Goal: Information Seeking & Learning: Understand process/instructions

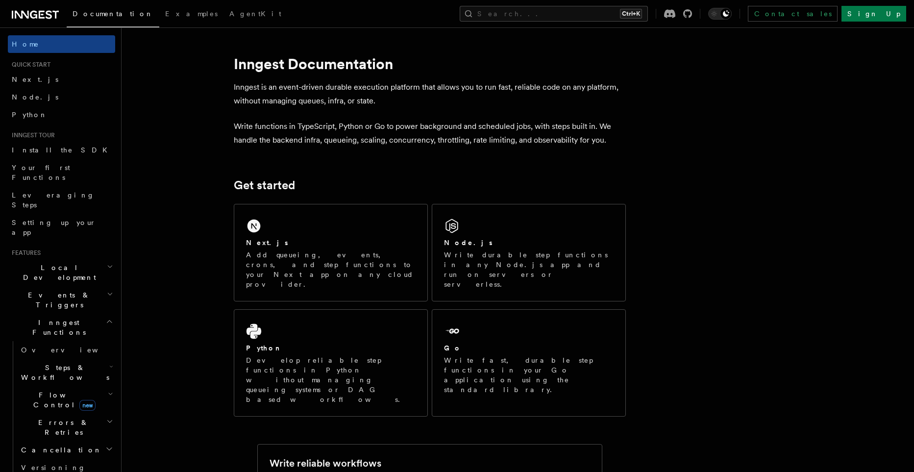
click at [27, 263] on span "Local Development" at bounding box center [57, 273] width 99 height 20
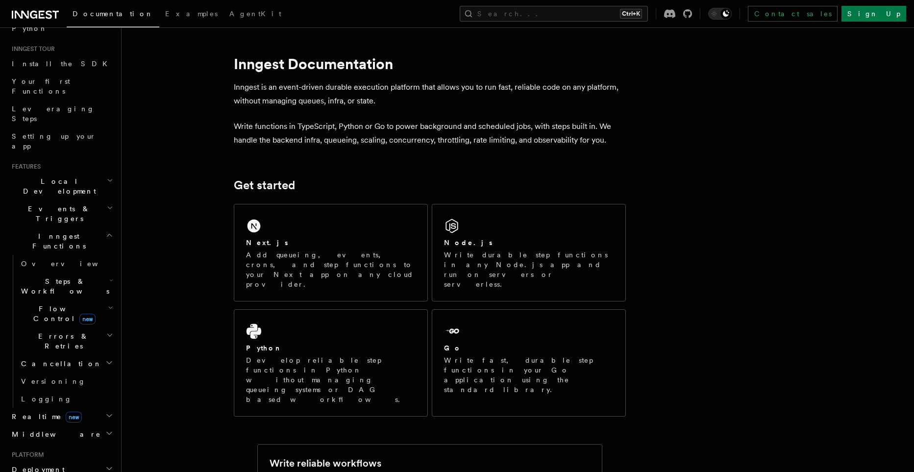
scroll to position [91, 0]
click at [31, 460] on span "Deployment" at bounding box center [36, 465] width 57 height 10
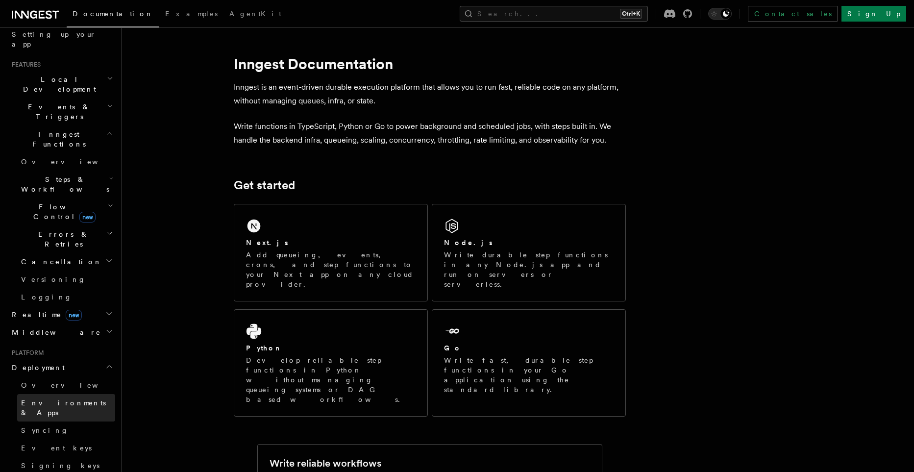
scroll to position [189, 0]
click at [24, 380] on span "Overview" at bounding box center [71, 385] width 101 height 10
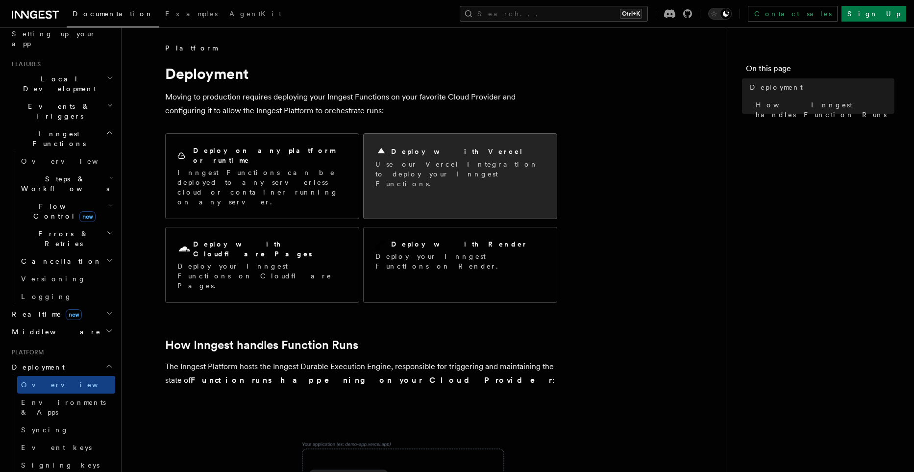
click at [426, 153] on h2 "Deploy with Vercel" at bounding box center [457, 152] width 132 height 10
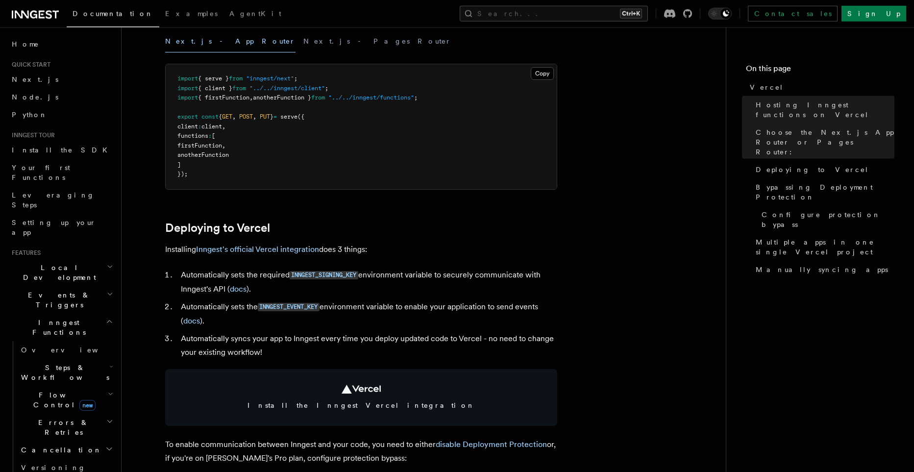
scroll to position [281, 0]
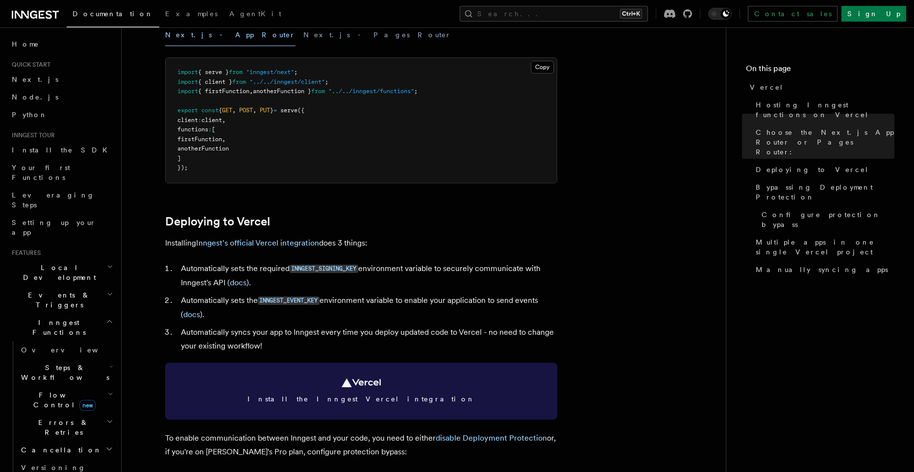
click at [377, 402] on span "Install the Inngest Vercel integration" at bounding box center [361, 399] width 369 height 10
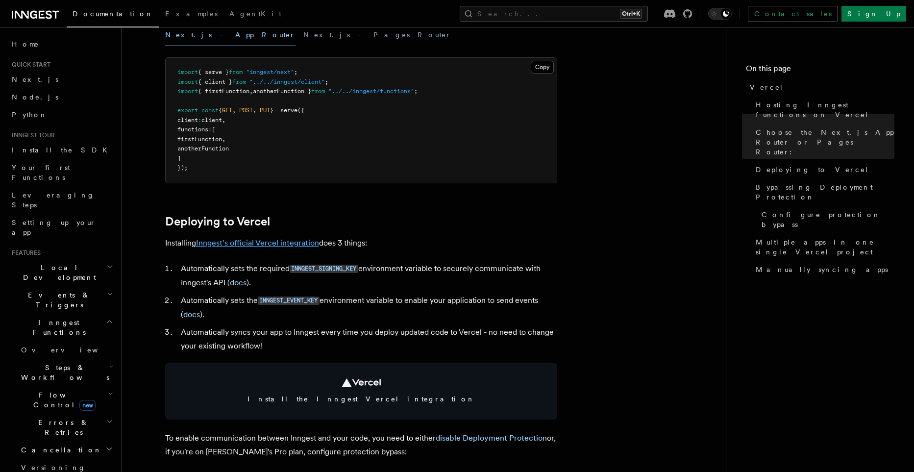
click at [296, 244] on link "Inngest's official Vercel integration" at bounding box center [257, 242] width 123 height 9
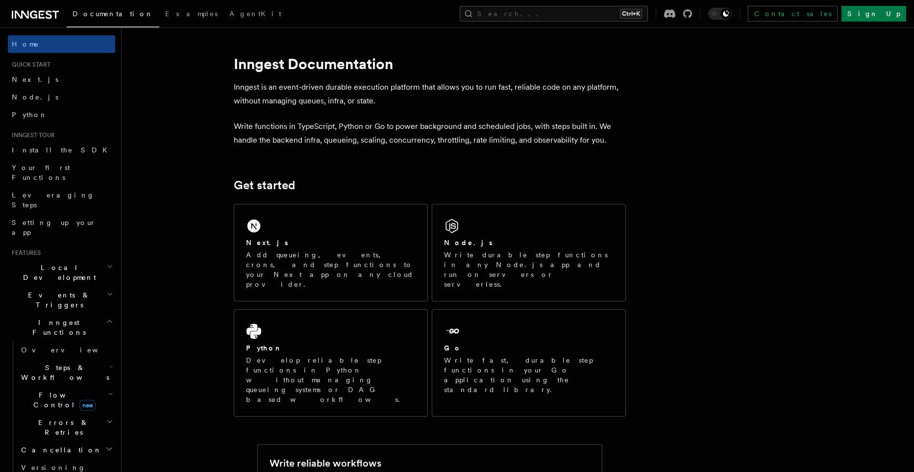
scroll to position [132, 0]
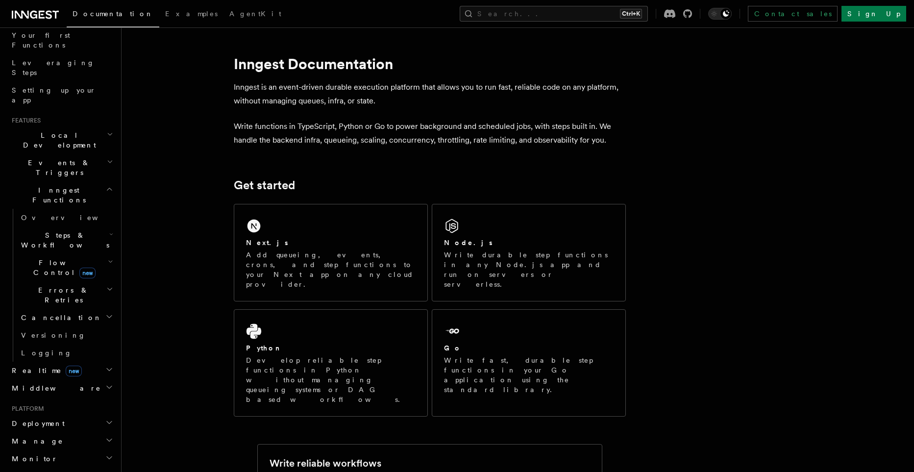
click at [29, 419] on span "Deployment" at bounding box center [36, 424] width 57 height 10
click at [37, 437] on span "Overview" at bounding box center [71, 441] width 101 height 8
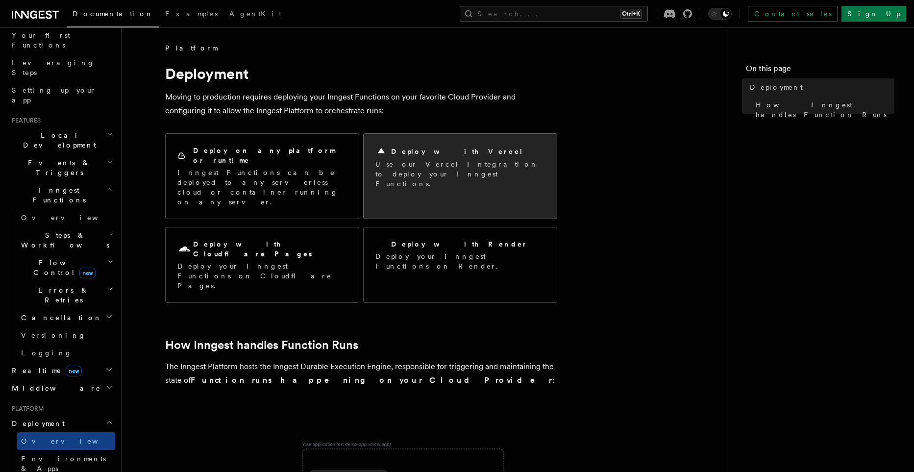
click at [412, 160] on p "Use our Vercel Integration to deploy your Inngest Functions." at bounding box center [460, 173] width 170 height 29
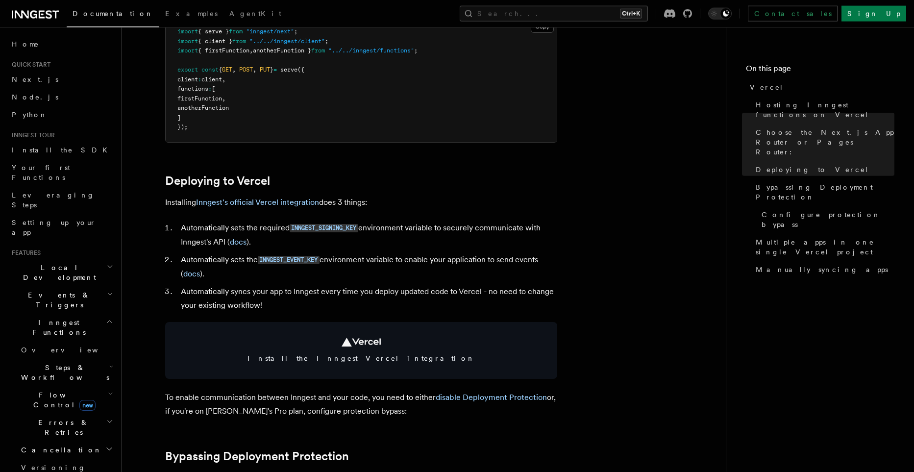
scroll to position [311, 0]
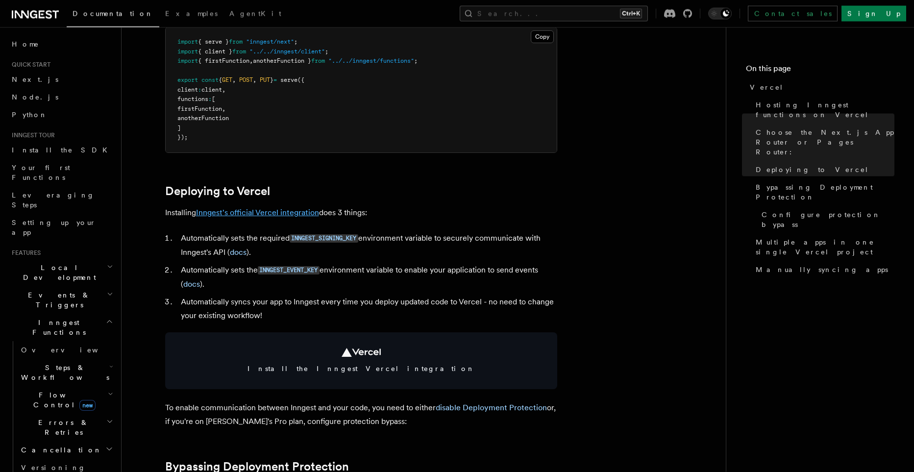
click at [254, 213] on link "Inngest's official Vercel integration" at bounding box center [257, 212] width 123 height 9
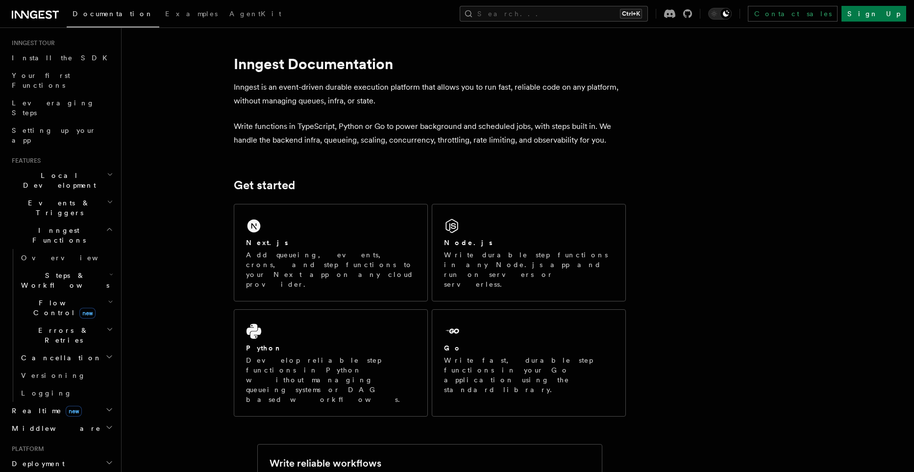
scroll to position [93, 0]
click at [37, 458] on span "Deployment" at bounding box center [36, 463] width 57 height 10
click at [42, 472] on span "Overview" at bounding box center [71, 481] width 101 height 10
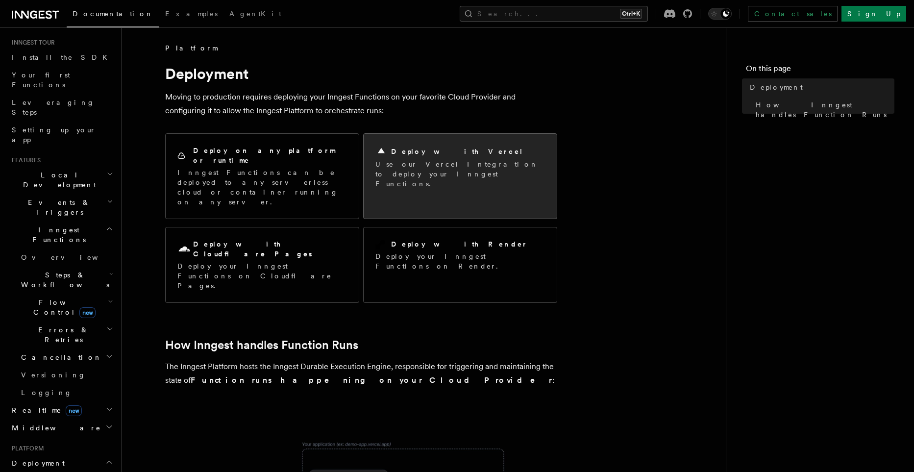
click at [388, 171] on p "Use our Vercel Integration to deploy your Inngest Functions." at bounding box center [460, 173] width 170 height 29
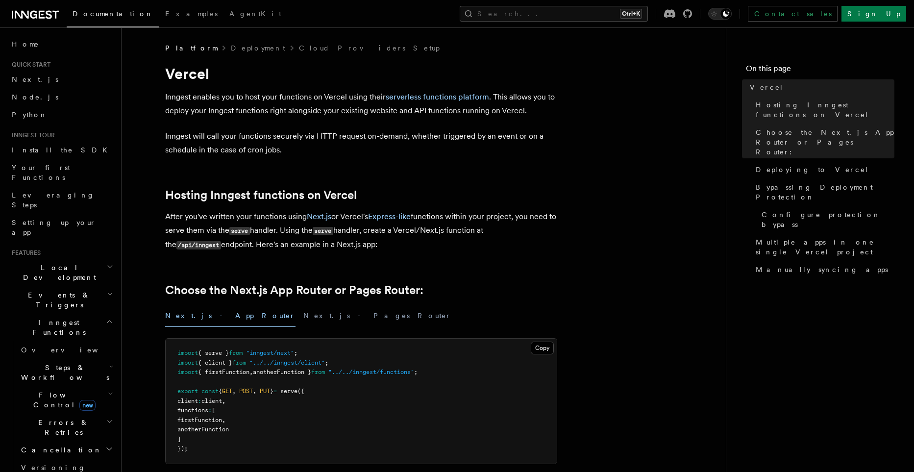
scroll to position [252, 0]
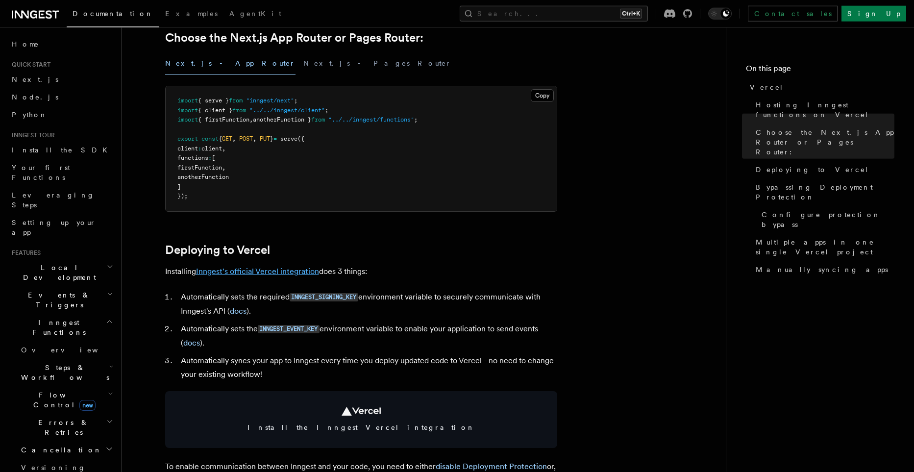
click at [252, 272] on link "Inngest's official Vercel integration" at bounding box center [257, 271] width 123 height 9
